Goal: Task Accomplishment & Management: Manage account settings

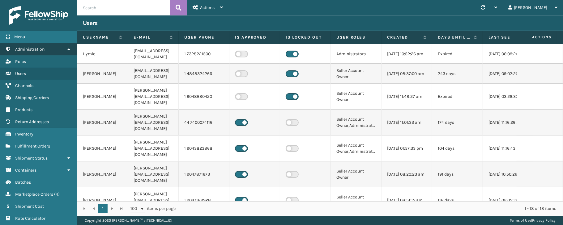
click at [62, 48] on link "Administration" at bounding box center [38, 49] width 77 height 12
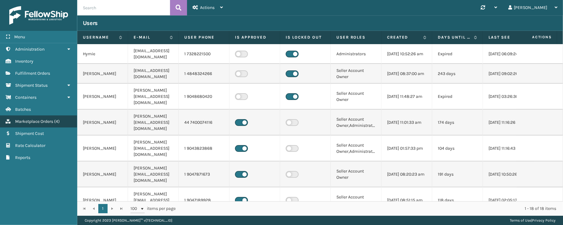
click at [24, 125] on link "Marketplace Orders ( 4 )" at bounding box center [38, 122] width 77 height 12
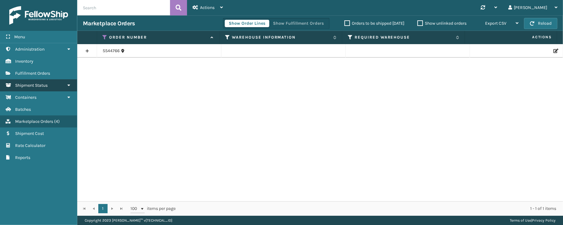
click at [31, 86] on span "Shipment Status" at bounding box center [31, 85] width 32 height 5
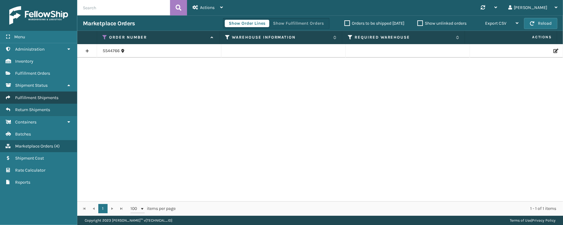
click at [28, 99] on span "Fulfillment Shipments" at bounding box center [36, 97] width 43 height 5
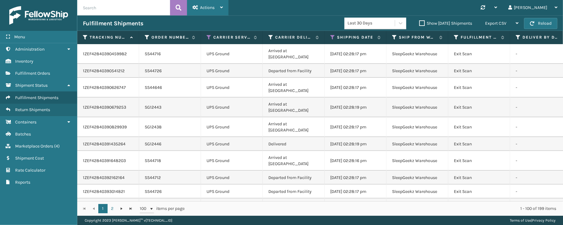
click at [205, 4] on div "Actions" at bounding box center [207, 7] width 30 height 15
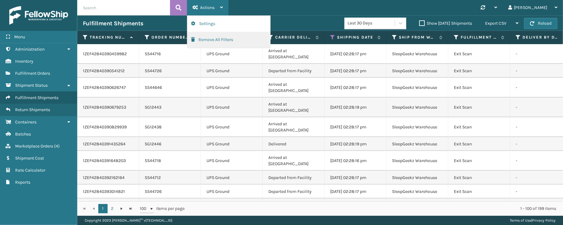
click at [204, 36] on button "Remove All Filters" at bounding box center [228, 40] width 83 height 16
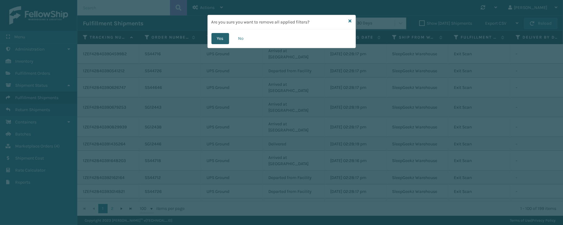
click at [225, 36] on button "Yes" at bounding box center [220, 38] width 18 height 11
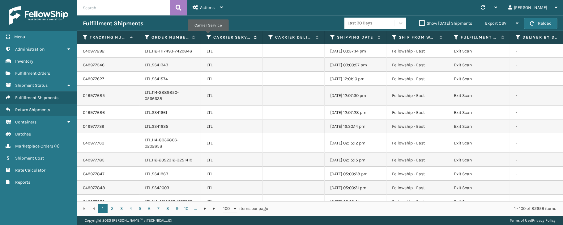
click at [208, 36] on icon at bounding box center [208, 38] width 5 height 6
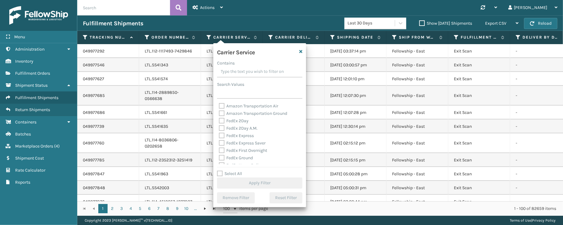
click at [229, 172] on label "Select All" at bounding box center [229, 173] width 25 height 5
click at [229, 171] on input "Select All" at bounding box center [263, 170] width 93 height 1
checkbox input "true"
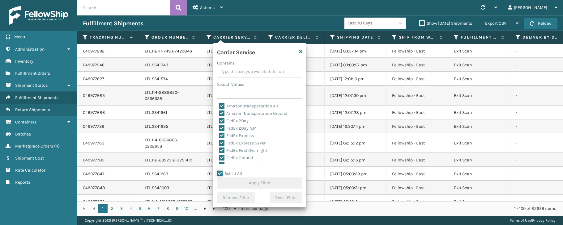
checkbox input "true"
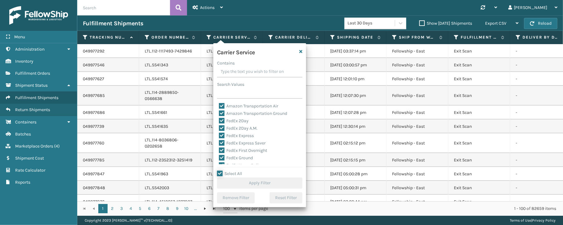
checkbox input "true"
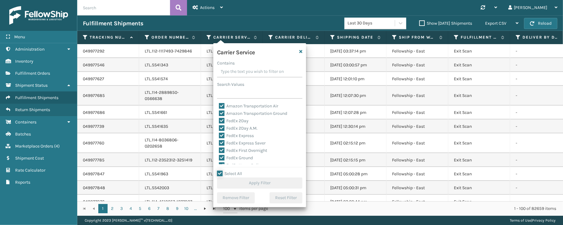
checkbox input "true"
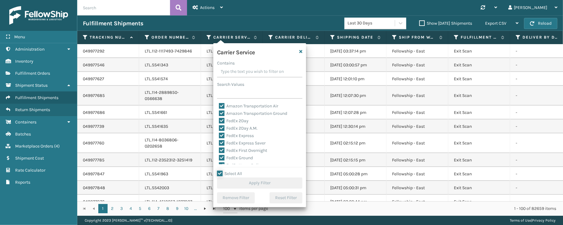
checkbox input "true"
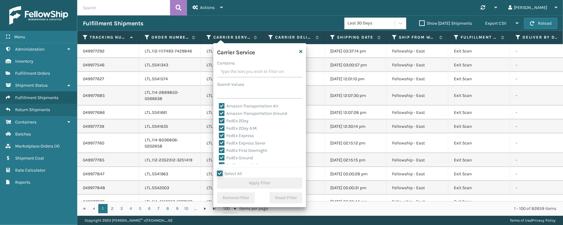
checkbox input "true"
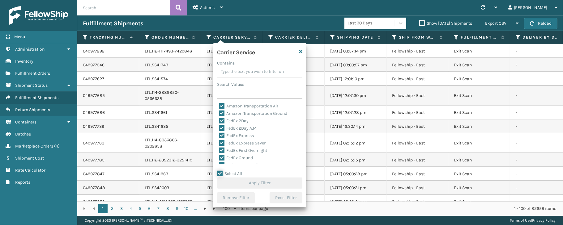
checkbox input "true"
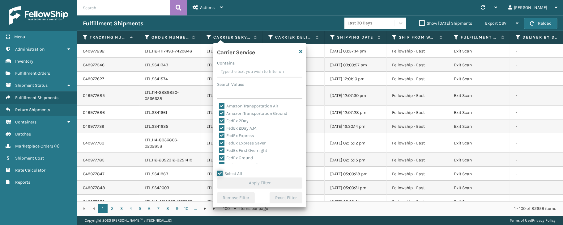
checkbox input "true"
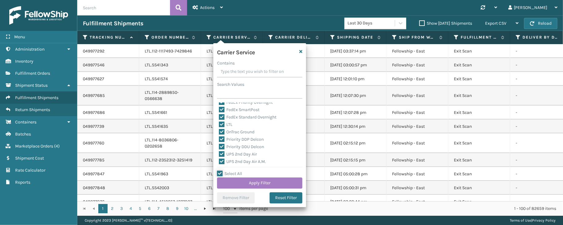
scroll to position [75, 0]
click at [228, 121] on label "LTL" at bounding box center [226, 120] width 14 height 5
click at [219, 121] on input "LTL" at bounding box center [219, 119] width 0 height 4
checkbox input "false"
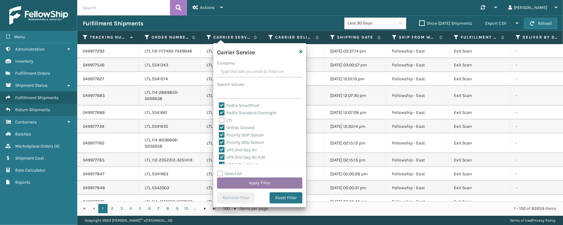
click at [267, 186] on button "Apply Filter" at bounding box center [259, 183] width 85 height 11
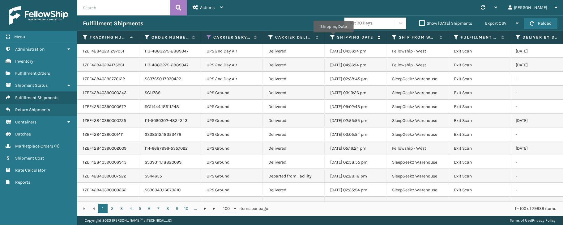
click at [333, 37] on icon at bounding box center [332, 38] width 5 height 6
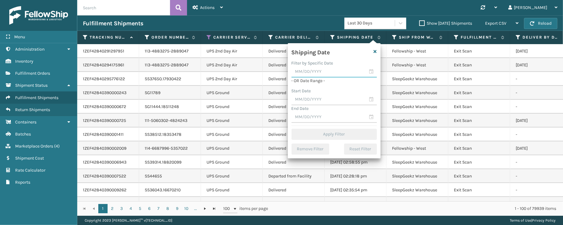
click at [369, 72] on input "text" at bounding box center [333, 71] width 85 height 11
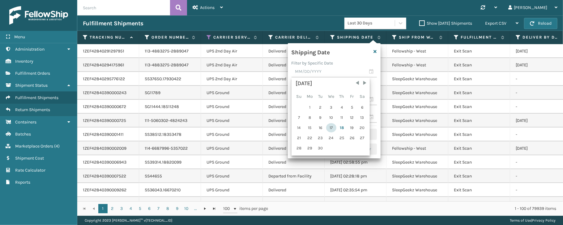
click at [333, 127] on div "17" at bounding box center [331, 127] width 10 height 9
type input "[DATE]"
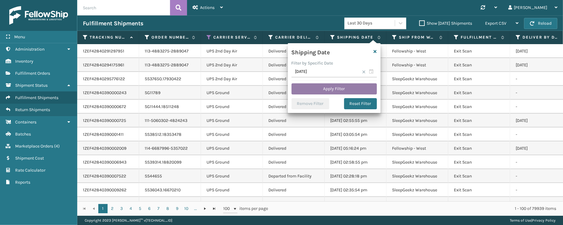
click at [335, 86] on button "Apply Filter" at bounding box center [333, 88] width 85 height 11
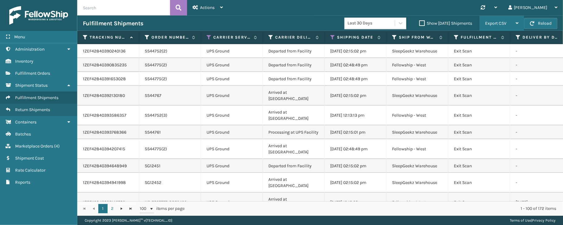
click at [492, 20] on div "Export CSV" at bounding box center [501, 23] width 33 height 15
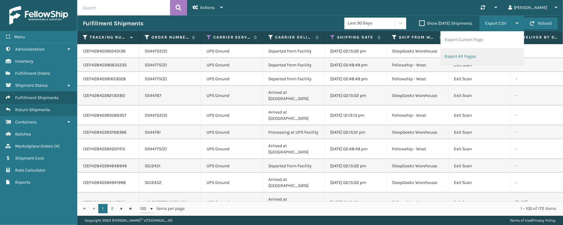
click at [458, 60] on li "Export All Pages" at bounding box center [482, 56] width 83 height 17
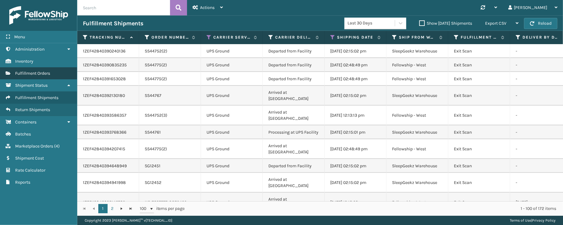
click at [34, 73] on span "Fulfillment Orders" at bounding box center [32, 73] width 35 height 5
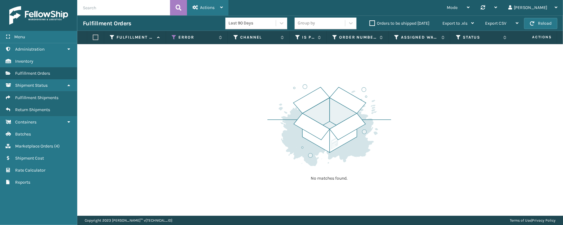
click at [221, 6] on icon at bounding box center [221, 7] width 3 height 4
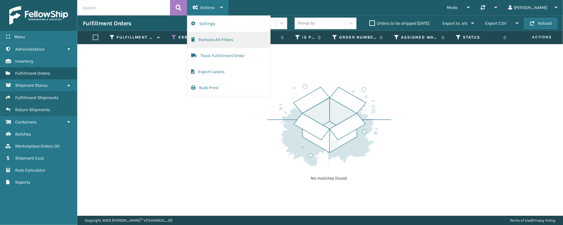
click at [222, 43] on button "Remove All Filters" at bounding box center [228, 40] width 83 height 16
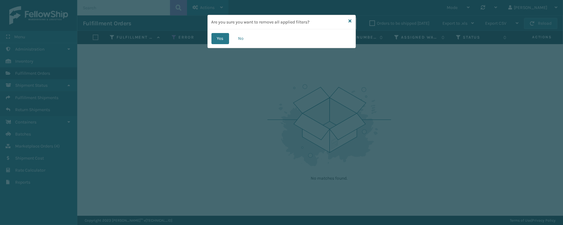
click at [222, 43] on button "Yes" at bounding box center [220, 38] width 18 height 11
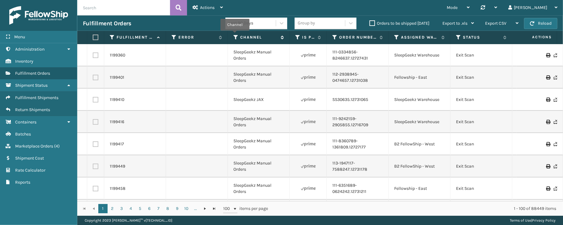
click at [235, 35] on icon at bounding box center [235, 38] width 5 height 6
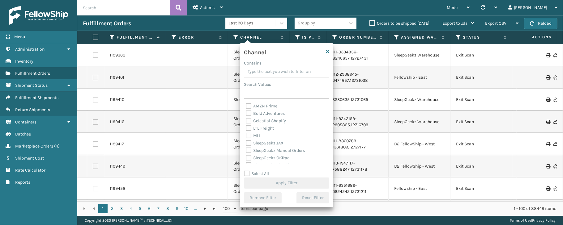
click at [266, 175] on label "Select All" at bounding box center [256, 173] width 25 height 5
click at [266, 171] on input "Select All" at bounding box center [290, 170] width 93 height 1
checkbox input "true"
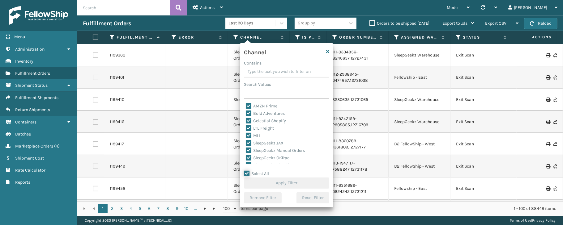
checkbox input "true"
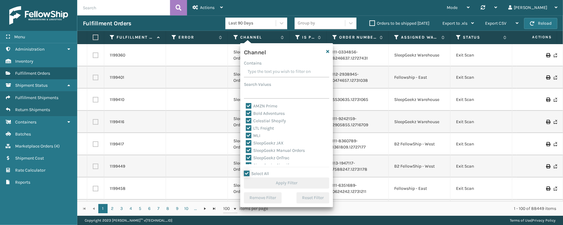
checkbox input "true"
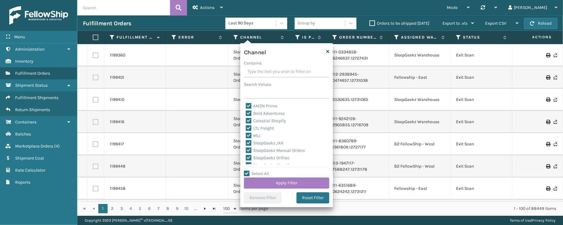
click at [267, 127] on label "LTL Freight" at bounding box center [260, 128] width 28 height 5
click at [246, 127] on input "LTL Freight" at bounding box center [246, 127] width 0 height 4
checkbox input "false"
click at [267, 182] on button "Apply Filter" at bounding box center [286, 183] width 85 height 11
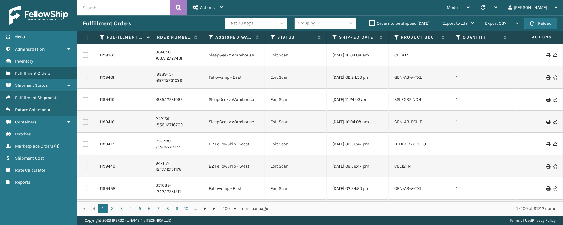
scroll to position [0, 186]
click at [333, 36] on icon at bounding box center [333, 38] width 5 height 6
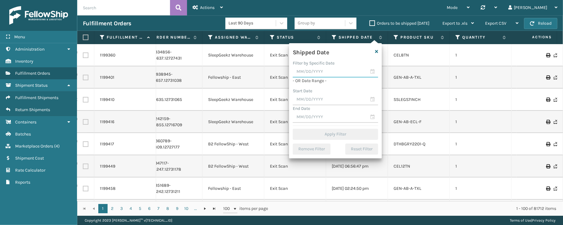
click at [373, 69] on input "text" at bounding box center [335, 71] width 85 height 11
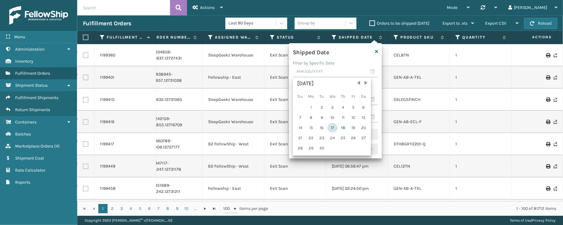
click at [333, 128] on div "17" at bounding box center [332, 127] width 10 height 9
type input "[DATE]"
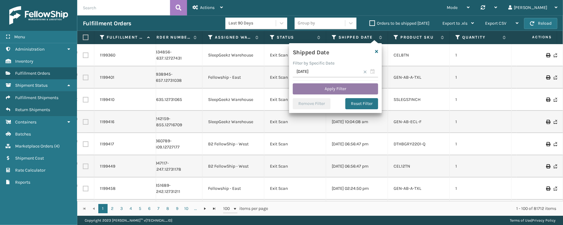
click at [331, 92] on button "Apply Filter" at bounding box center [335, 88] width 85 height 11
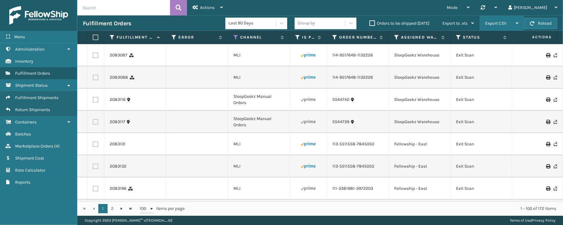
click at [505, 22] on span "Export CSV" at bounding box center [495, 23] width 21 height 5
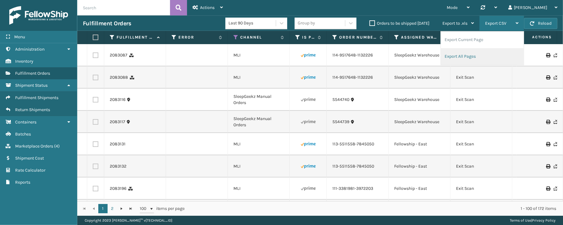
click at [467, 57] on li "Export All Pages" at bounding box center [482, 56] width 83 height 17
